Goal: Use online tool/utility: Utilize a website feature to perform a specific function

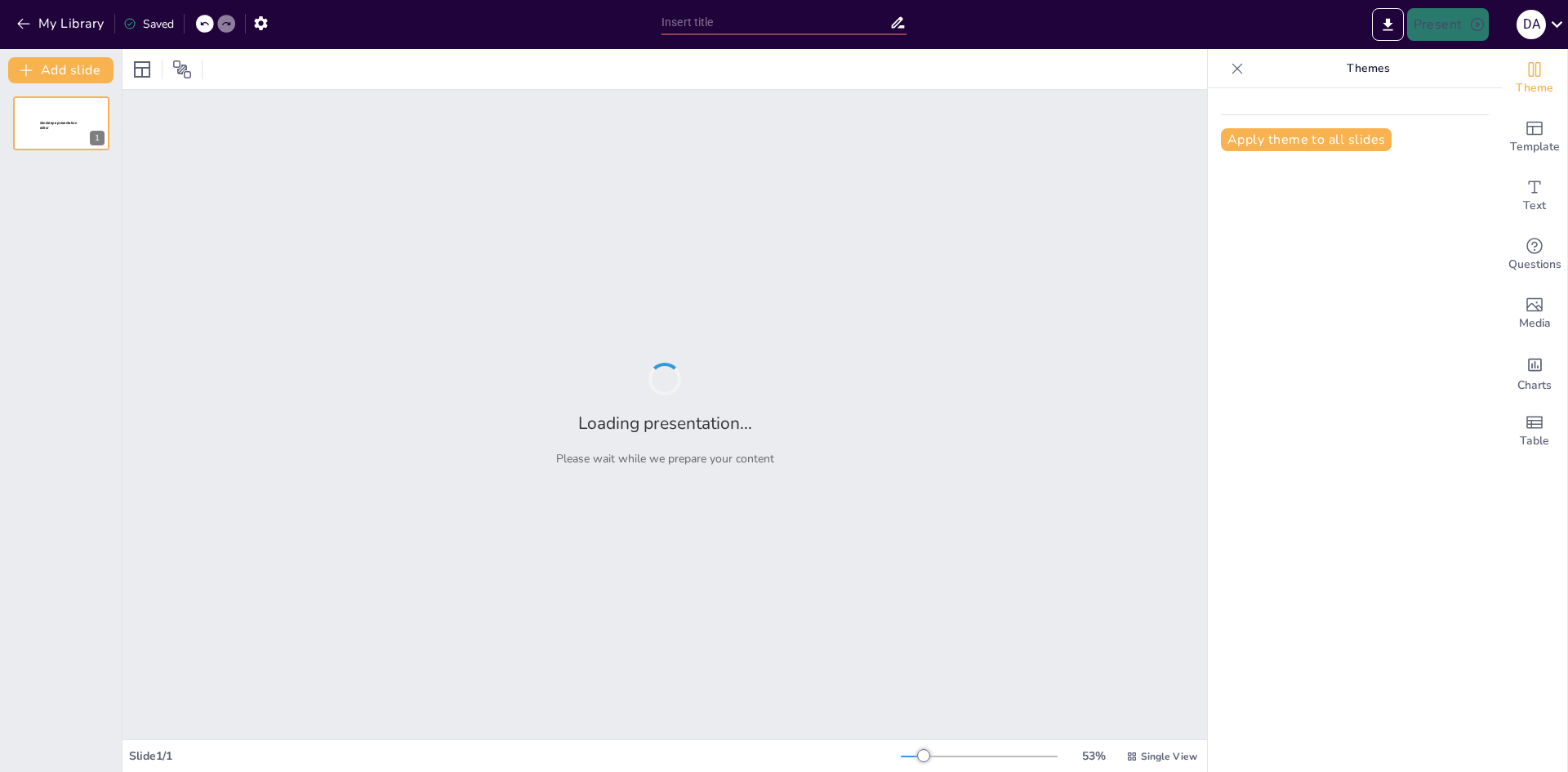
type input "Estándares de Desempeño: Definición y Relevancia en las Organizaciones"
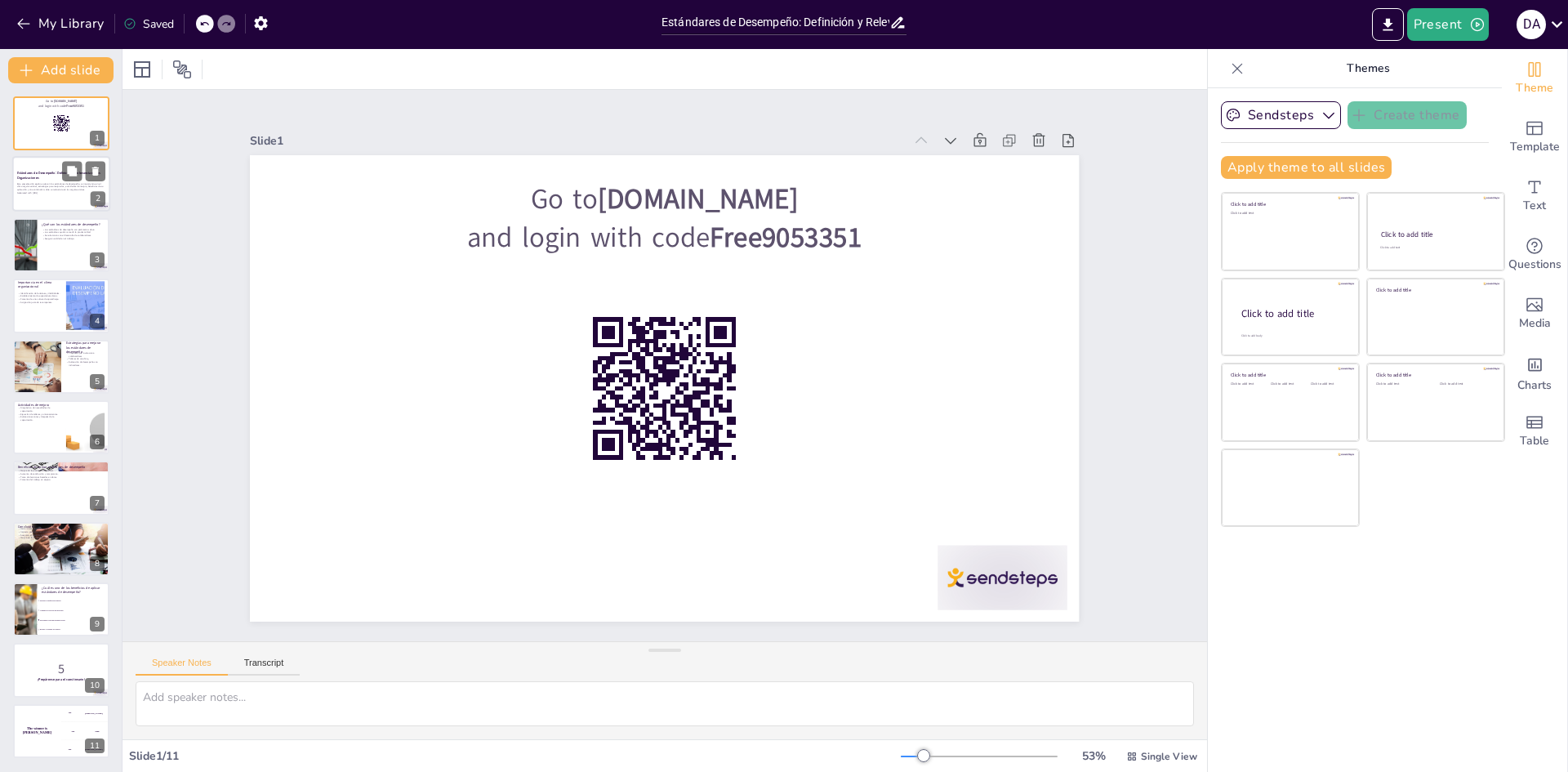
click at [35, 171] on strong "Estándares de Desempeño: Definición y Relevancia en las Organizaciones" at bounding box center [58, 175] width 83 height 9
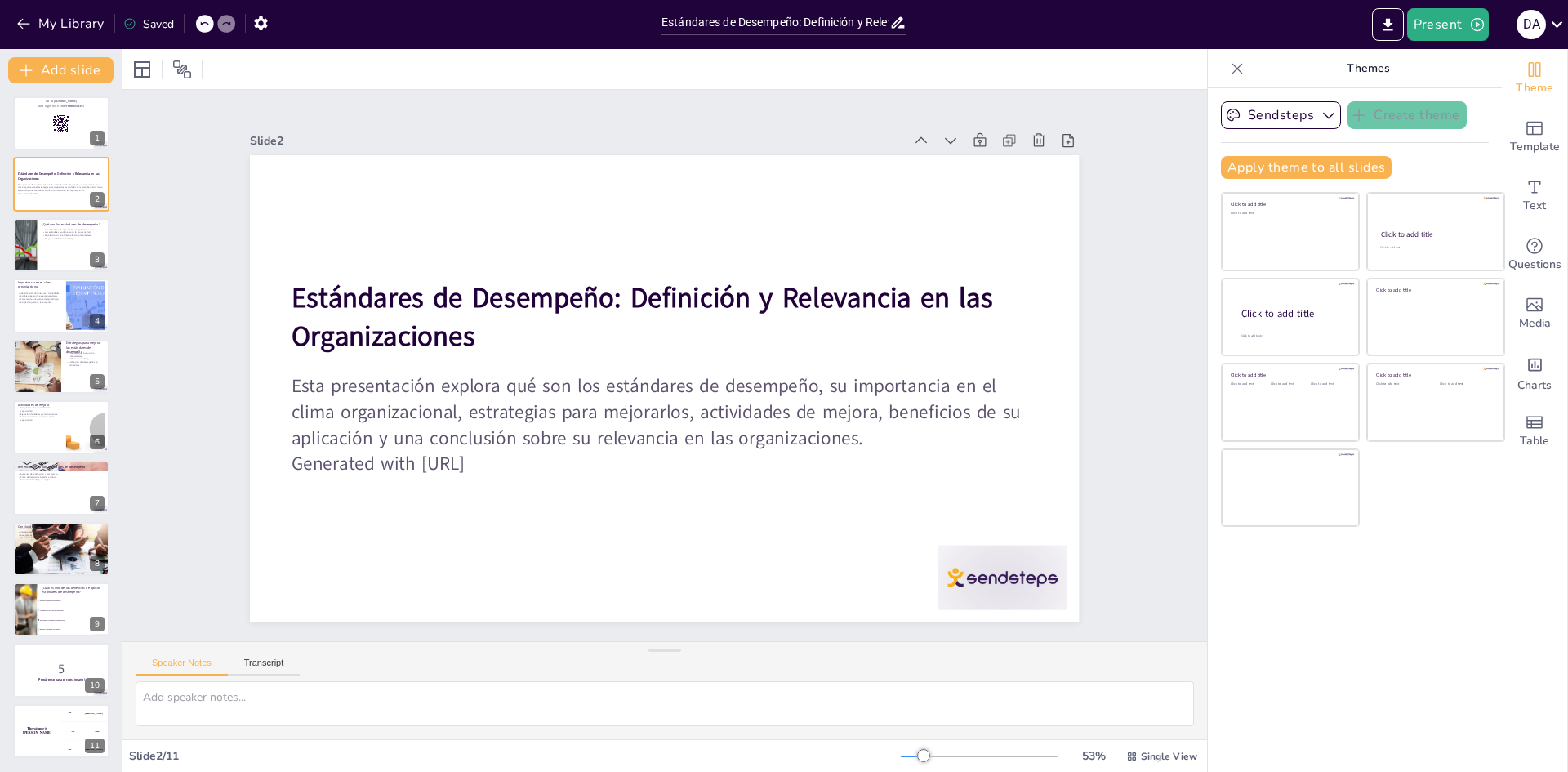
click at [825, 110] on div "Slide 1 Go to [DOMAIN_NAME] and login with code Free9053351 Slide 2 Estándares …" at bounding box center [664, 366] width 829 height 512
click at [1393, 31] on icon "Export to PowerPoint" at bounding box center [1388, 24] width 10 height 12
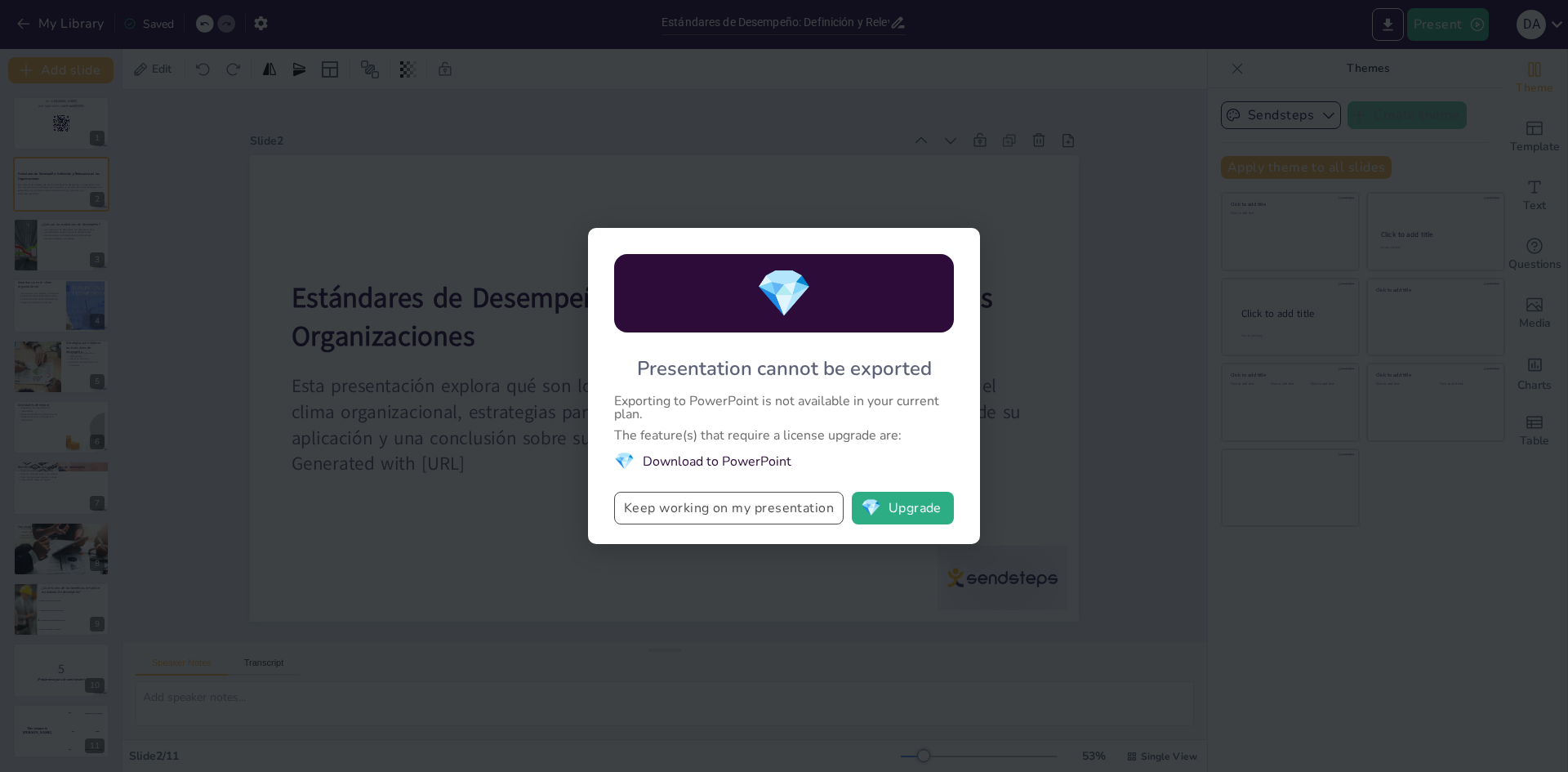
click at [794, 511] on button "Keep working on my presentation" at bounding box center [729, 507] width 230 height 33
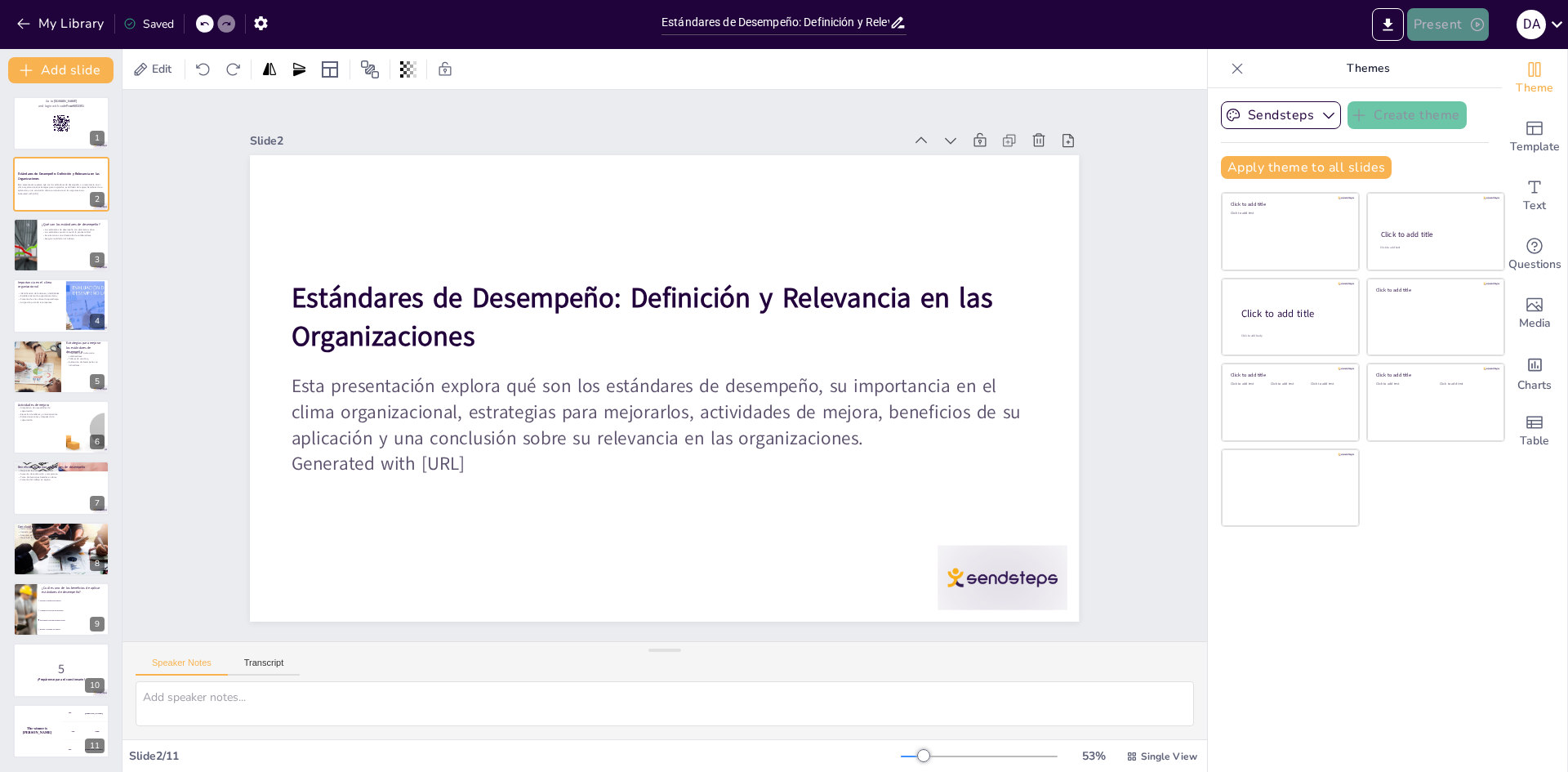
click at [1452, 18] on button "Present" at bounding box center [1448, 24] width 81 height 33
click at [1177, 189] on div at bounding box center [784, 386] width 1568 height 772
click at [1257, 31] on div "Present D A" at bounding box center [1242, 24] width 654 height 33
click at [35, 247] on div at bounding box center [25, 245] width 139 height 55
checkbox input "true"
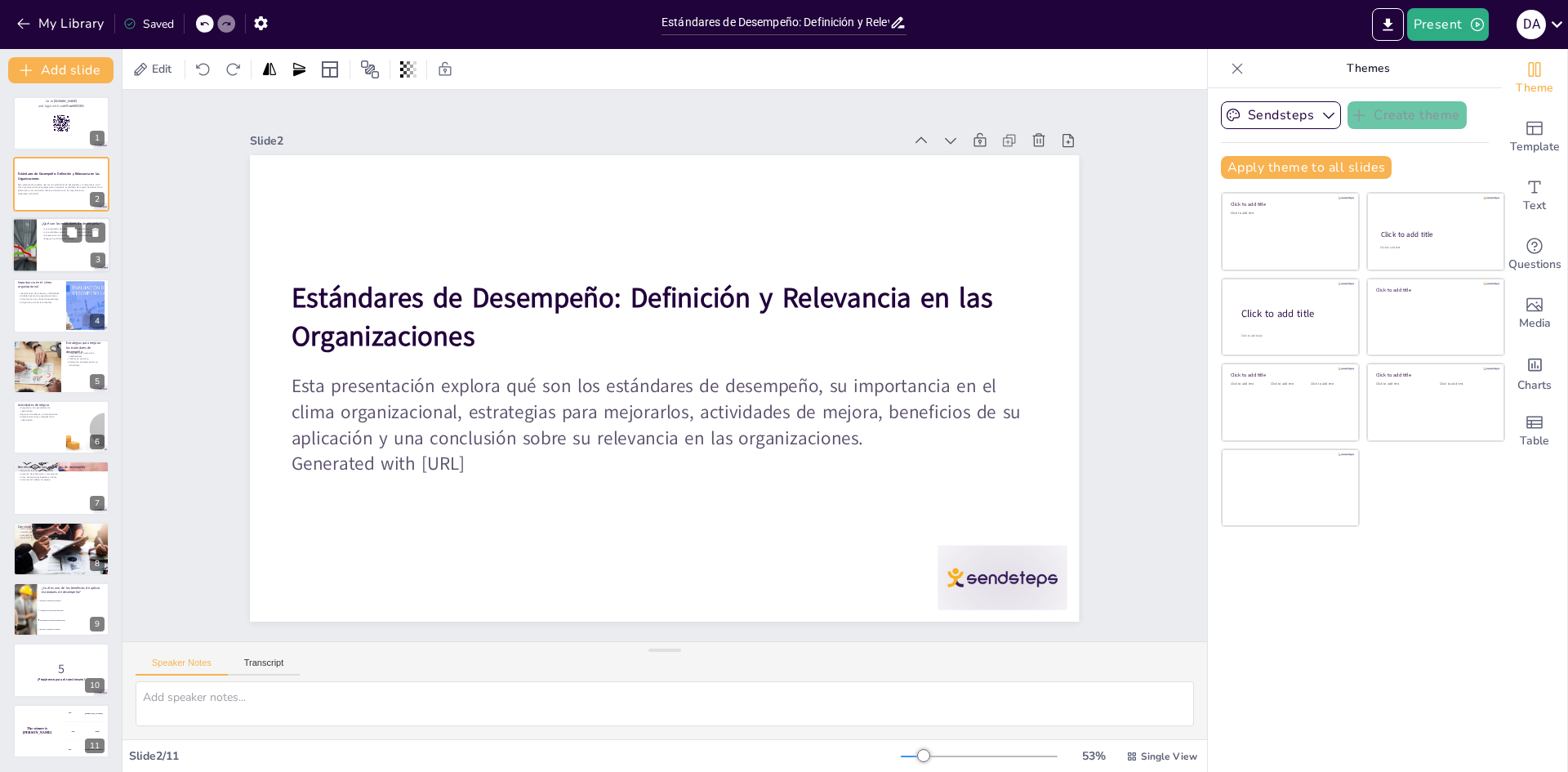
type textarea "Los estándares de desempeño son fundamentales en cualquier organización, ya que…"
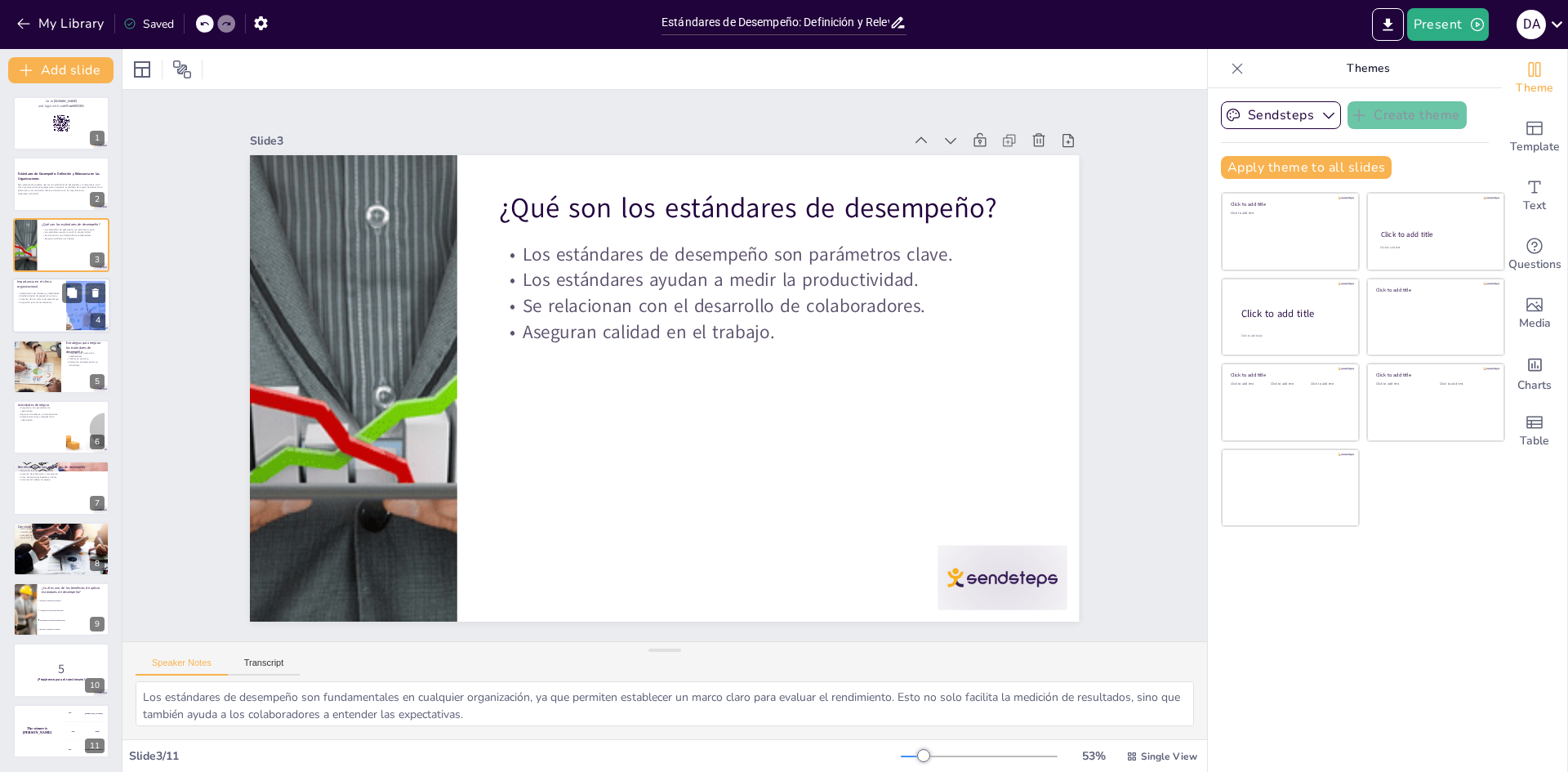
click at [36, 292] on p "Identificación de fortalezas y debilidades." at bounding box center [39, 292] width 45 height 3
checkbox input "true"
type textarea "Identificar las fortalezas y debilidades del personal es esencial para el desar…"
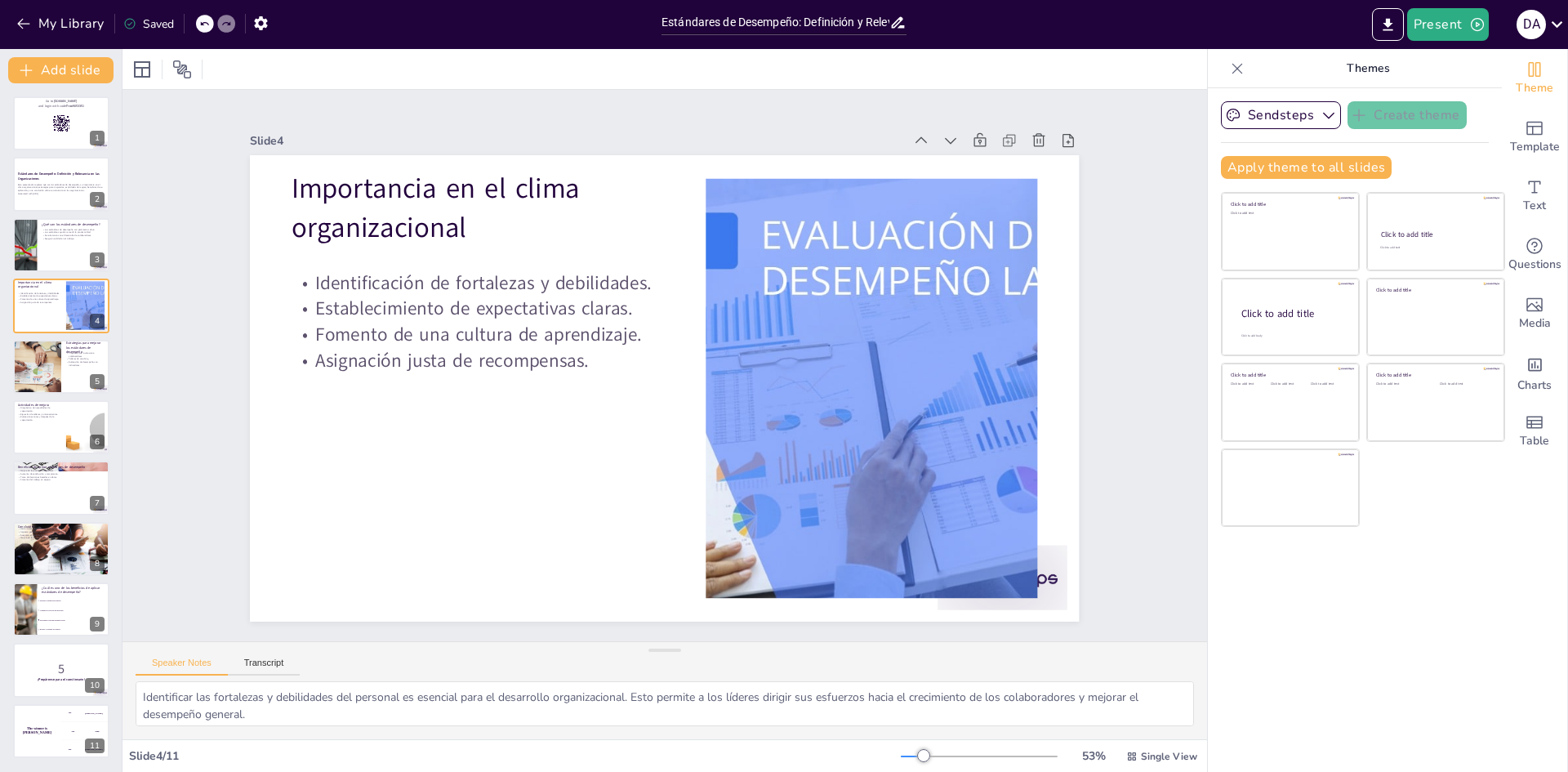
checkbox input "true"
